Goal: Book appointment/travel/reservation

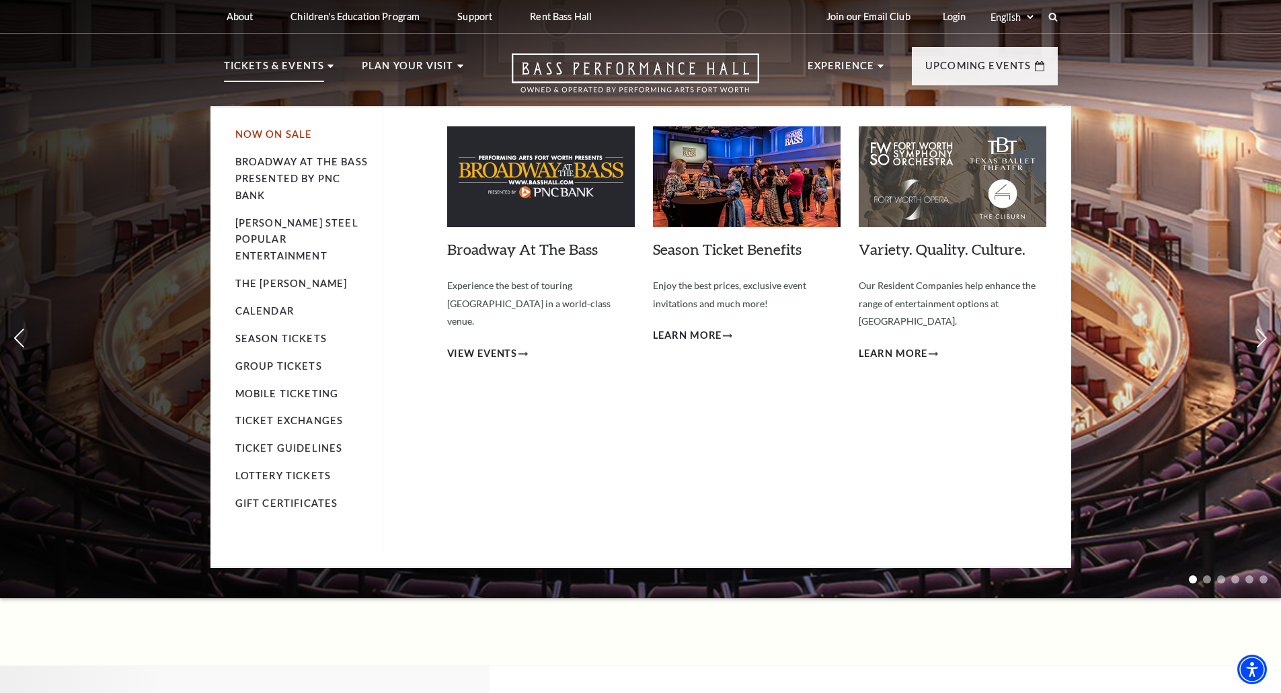
click at [296, 132] on link "Now On Sale" at bounding box center [273, 133] width 77 height 11
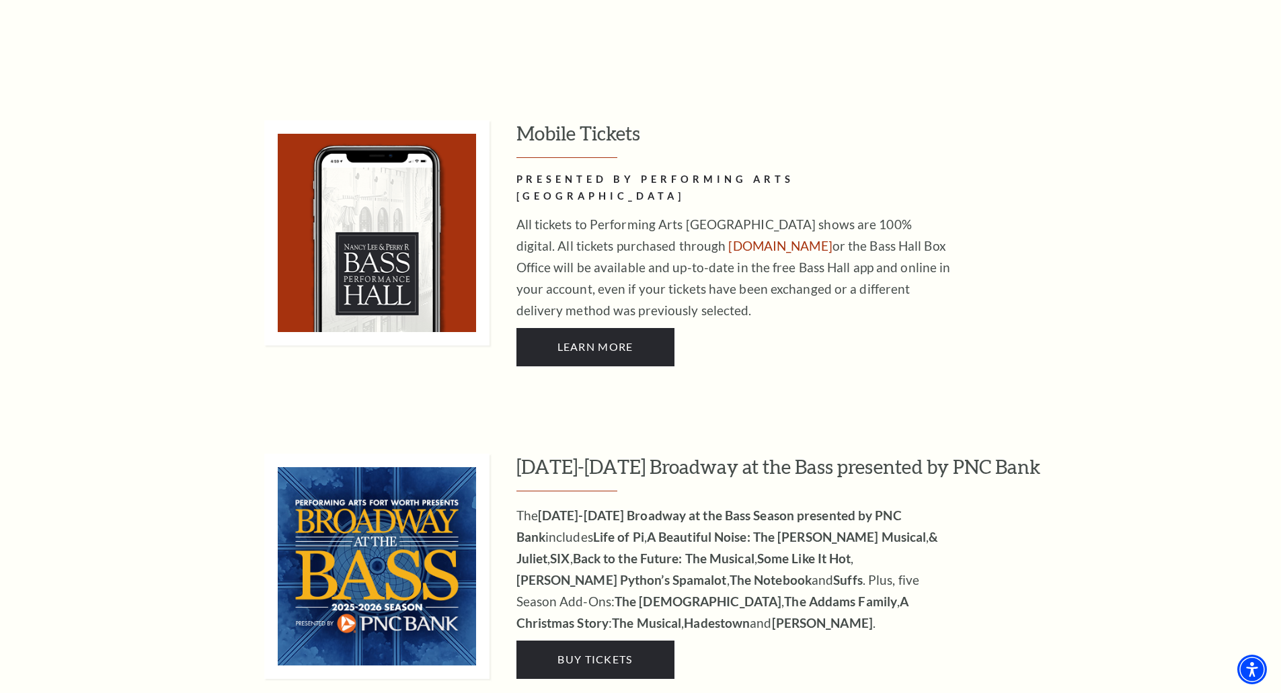
scroll to position [941, 0]
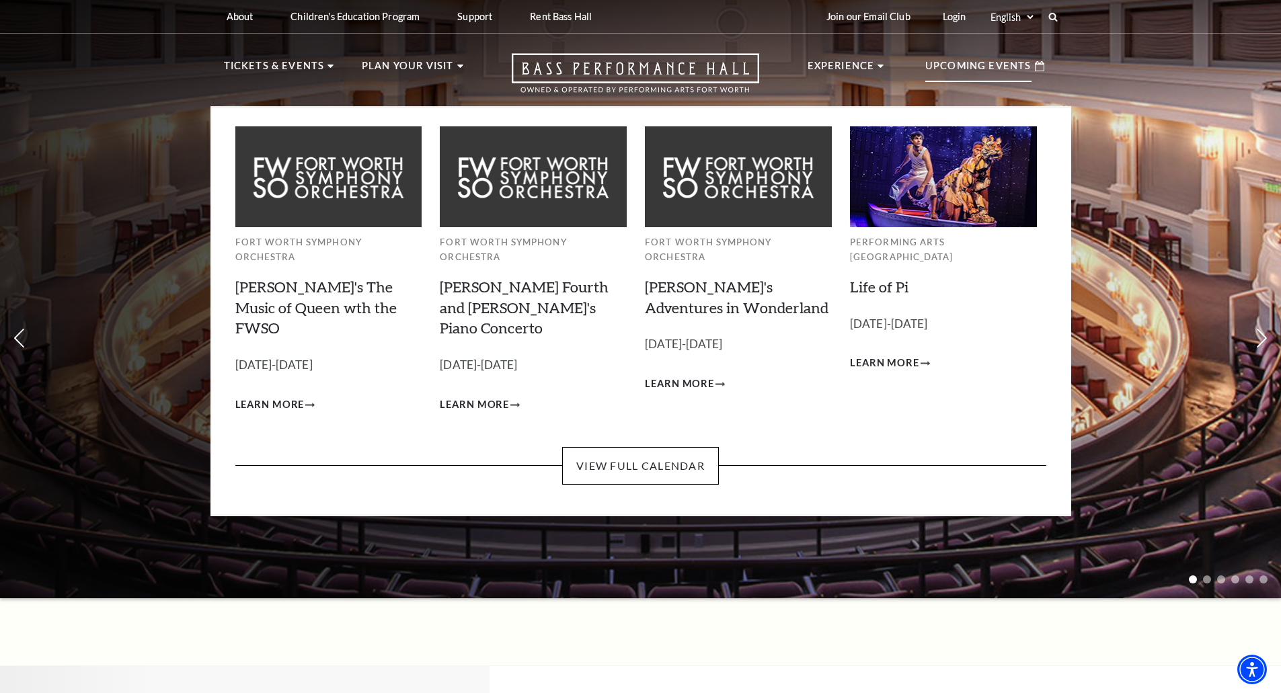
click at [951, 66] on p "Upcoming Events" at bounding box center [978, 70] width 106 height 24
click at [972, 69] on p "Upcoming Events" at bounding box center [978, 70] width 106 height 24
click at [651, 447] on link "View Full Calendar" at bounding box center [640, 466] width 157 height 38
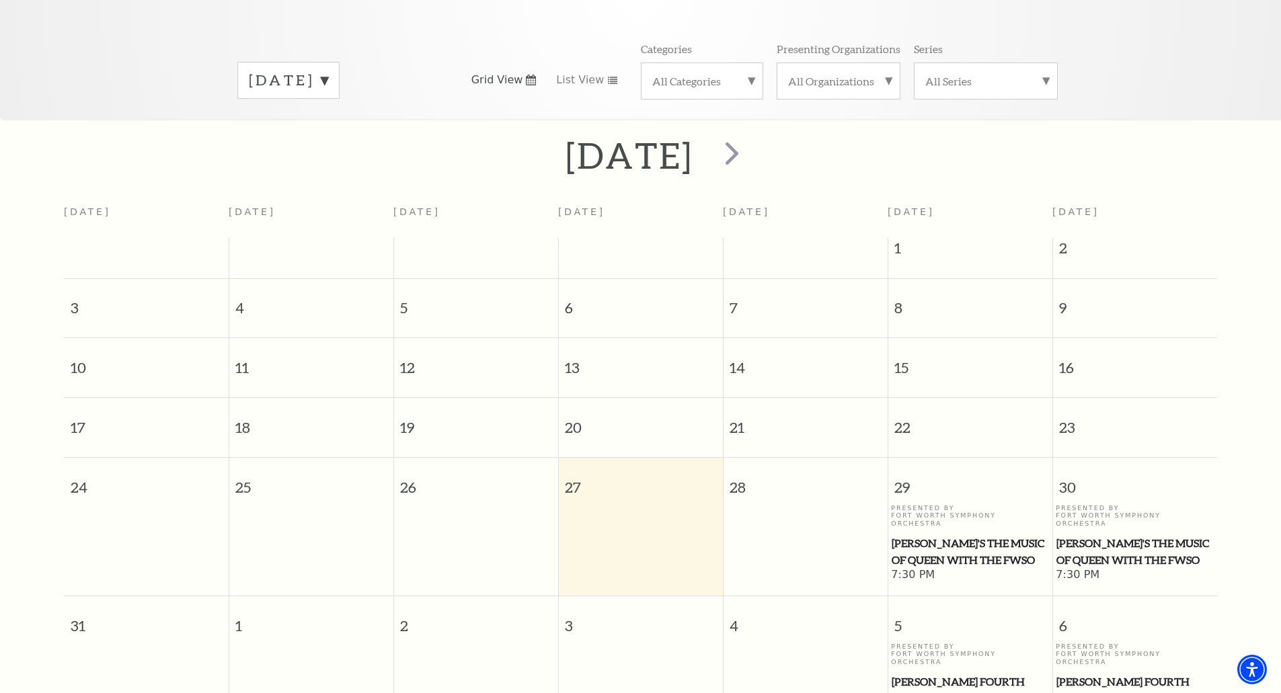
scroll to position [253, 0]
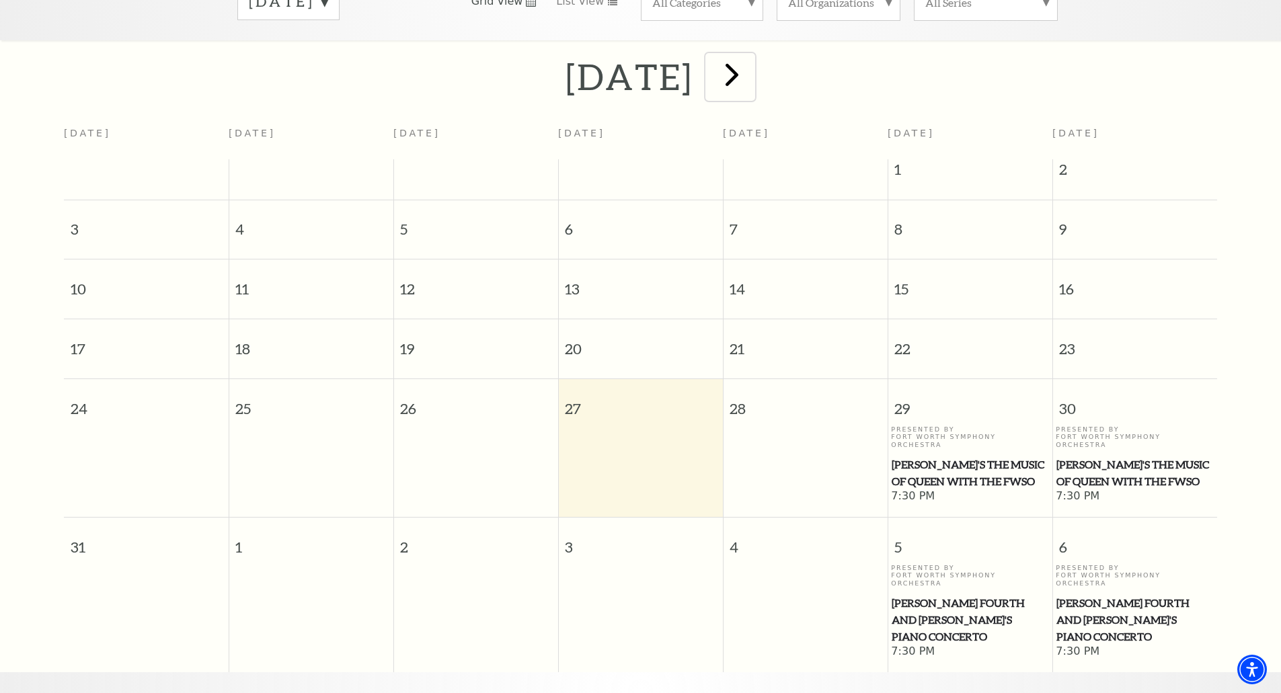
click at [751, 63] on span "next" at bounding box center [732, 74] width 38 height 38
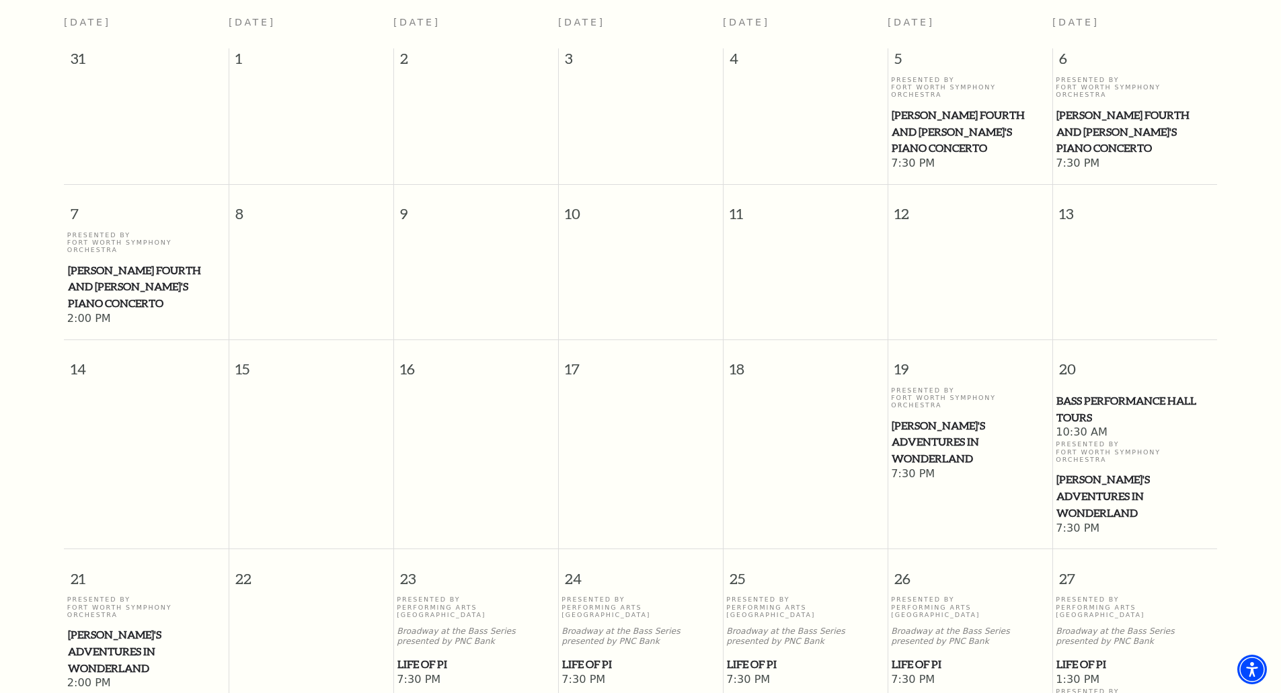
scroll to position [388, 0]
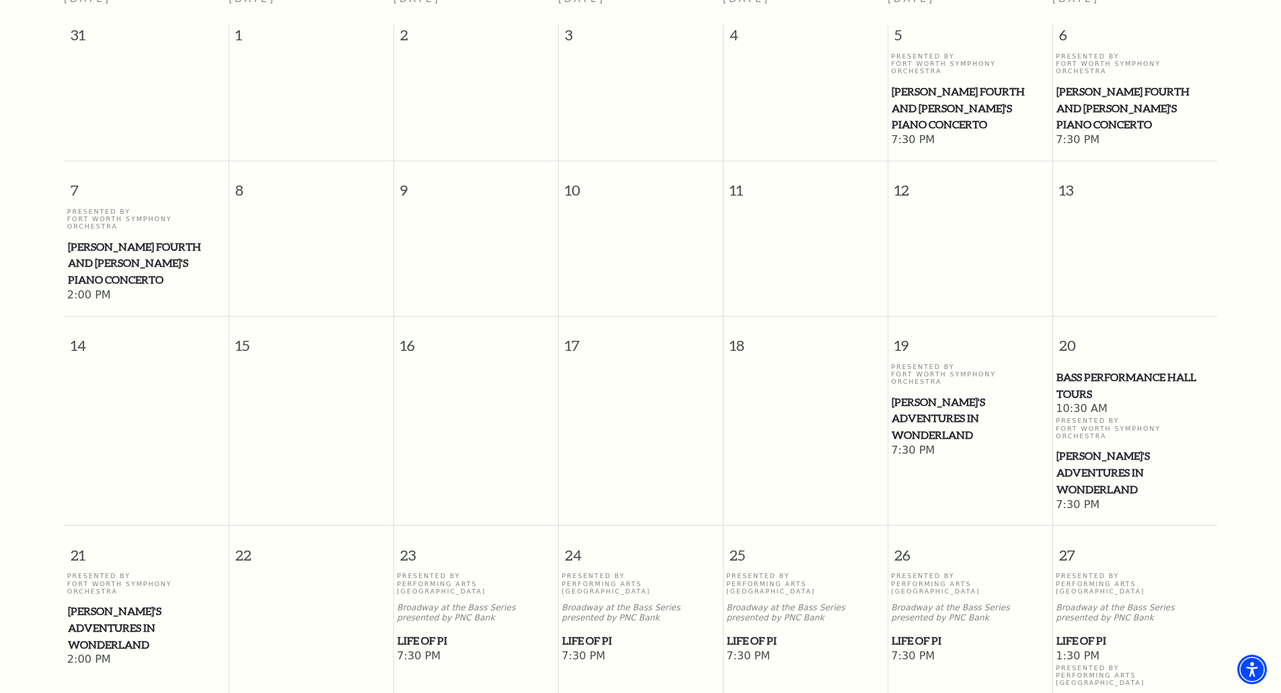
click at [123, 572] on p "Presented By Fort Worth Symphony Orchestra" at bounding box center [146, 583] width 158 height 23
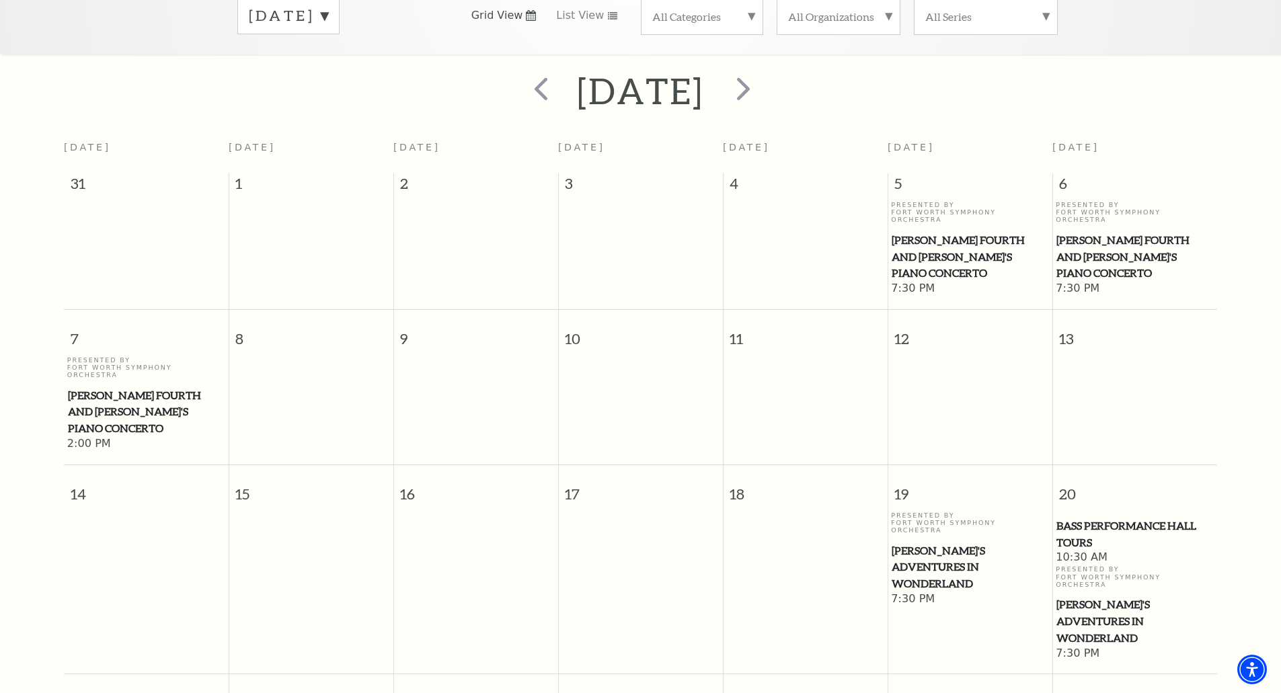
scroll to position [52, 0]
